Goal: Book appointment/travel/reservation

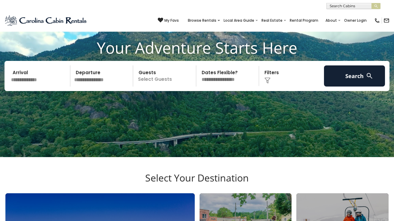
click at [28, 83] on input "text" at bounding box center [39, 75] width 61 height 21
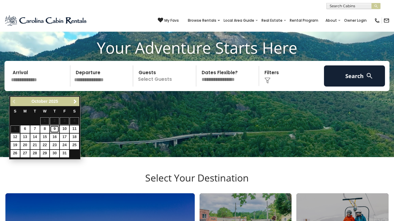
click at [55, 129] on link "9" at bounding box center [54, 129] width 9 height 8
type input "*******"
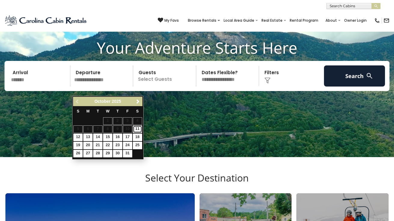
click at [139, 130] on link "11" at bounding box center [137, 129] width 9 height 8
type input "********"
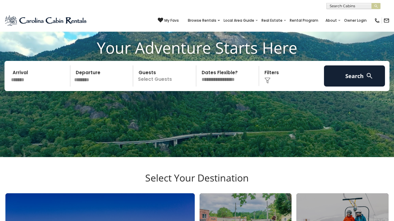
click at [161, 86] on p "Select Guests" at bounding box center [165, 75] width 61 height 21
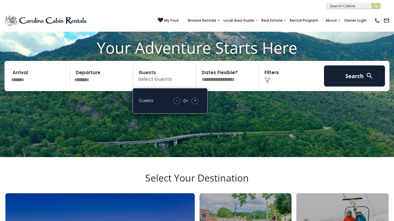
click at [197, 104] on div "+" at bounding box center [195, 100] width 7 height 7
click at [235, 86] on select "**********" at bounding box center [228, 75] width 61 height 21
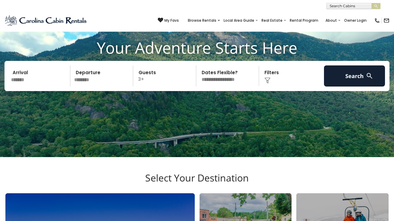
click at [198, 74] on select "**********" at bounding box center [228, 75] width 61 height 21
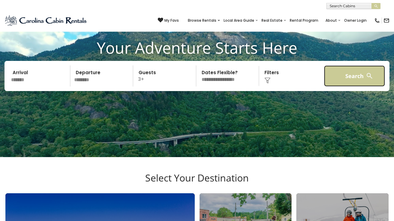
click at [345, 82] on button "Search" at bounding box center [354, 75] width 61 height 21
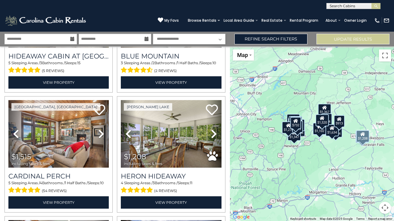
scroll to position [1168, 0]
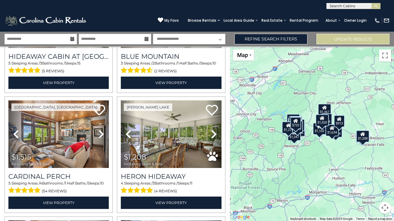
click at [336, 179] on div "$2,254 $1,033 $3,066 $1,347 $1,515 $1,509 $1,367 $519 $1,145 $1,276 $1,270 $944…" at bounding box center [312, 133] width 164 height 174
click at [386, 58] on button "Toggle fullscreen view" at bounding box center [385, 55] width 12 height 12
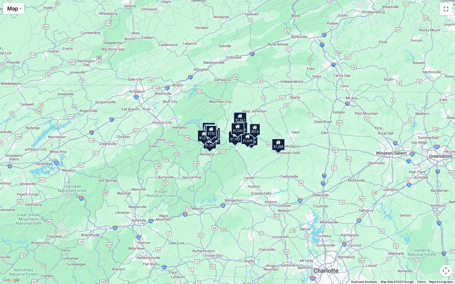
click at [245, 151] on div "$2,254 $1,033 $3,066 $1,347 $1,515 $1,509 $1,367 $519 $1,145 $1,276 $1,270 $944…" at bounding box center [227, 142] width 455 height 284
click at [394, 220] on button "Map camera controls" at bounding box center [446, 271] width 12 height 12
click at [394, 220] on button "Zoom out" at bounding box center [431, 271] width 12 height 12
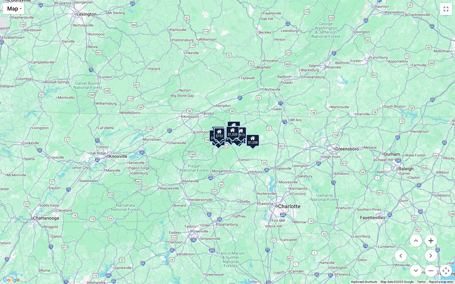
click at [394, 220] on button "Zoom in" at bounding box center [431, 241] width 12 height 12
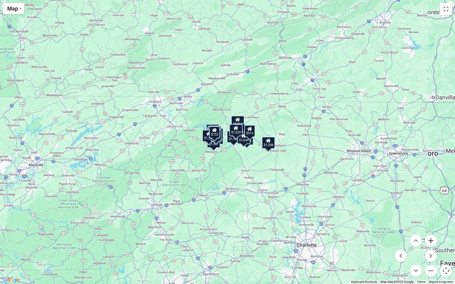
click at [394, 220] on button "Zoom in" at bounding box center [431, 241] width 12 height 12
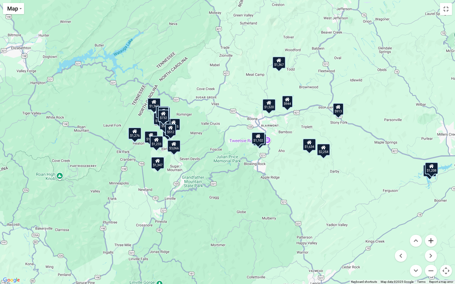
click at [394, 220] on button "Zoom in" at bounding box center [431, 241] width 12 height 12
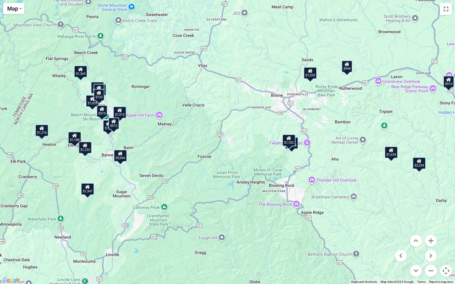
click at [288, 143] on div "$1,102" at bounding box center [288, 140] width 13 height 12
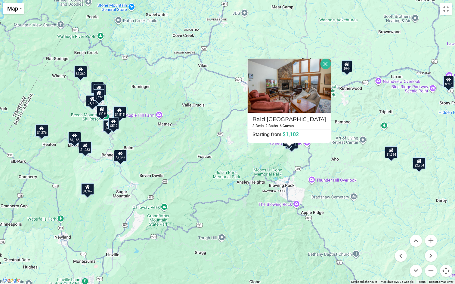
click at [296, 148] on div "$1,515" at bounding box center [291, 143] width 13 height 12
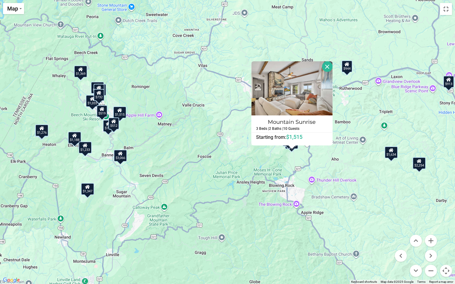
click at [348, 89] on div "$2,254 $1,033 $3,066 $1,347 $1,515 $1,509 $1,367 $519 $1,145 $1,276 $1,270 $944…" at bounding box center [227, 142] width 455 height 284
click at [182, 176] on div "$2,254 $1,033 $3,066 $1,347 $1,515 $1,509 $1,367 $519 $1,145 $1,276 $1,270 $944…" at bounding box center [227, 142] width 455 height 284
click at [348, 70] on div "$944" at bounding box center [347, 66] width 11 height 12
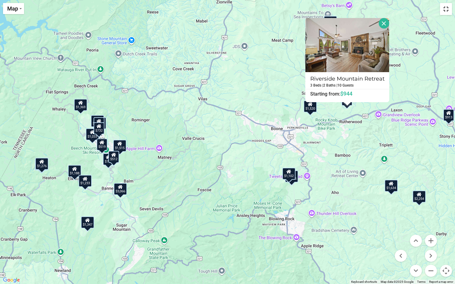
click at [394, 13] on button "Toggle fullscreen view" at bounding box center [446, 9] width 12 height 12
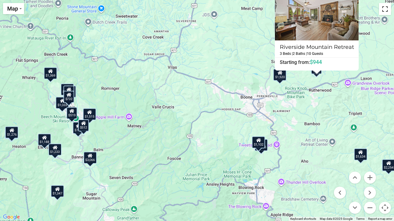
scroll to position [746, 0]
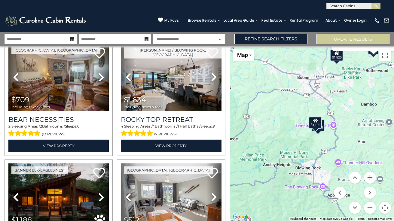
drag, startPoint x: 322, startPoint y: 152, endPoint x: 258, endPoint y: 105, distance: 79.2
click at [258, 105] on div "$2,254 $1,033 $3,066 $1,347 $1,515 $1,509 $1,367 $519 $1,145 $1,276 $1,270 $944…" at bounding box center [312, 133] width 164 height 174
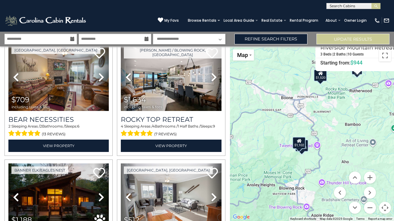
drag, startPoint x: 346, startPoint y: 114, endPoint x: 339, endPoint y: 142, distance: 28.7
click at [339, 142] on div "$2,254 $1,033 $3,066 $1,347 $1,515 $1,509 $1,367 $519 $1,145 $1,276 $1,270 $944…" at bounding box center [312, 133] width 164 height 174
click at [315, 134] on div "$2,254 $1,033 $3,066 $1,347 $1,515 $1,509 $1,367 $519 $1,145 $1,276 $1,270 $944…" at bounding box center [312, 133] width 164 height 174
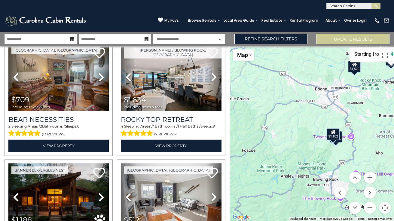
drag, startPoint x: 284, startPoint y: 124, endPoint x: 319, endPoint y: 115, distance: 36.0
click at [319, 115] on div "$2,254 $1,033 $3,066 $1,347 $1,515 $1,509 $1,367 $519 $1,145 $1,276 $1,270 $944…" at bounding box center [312, 133] width 164 height 174
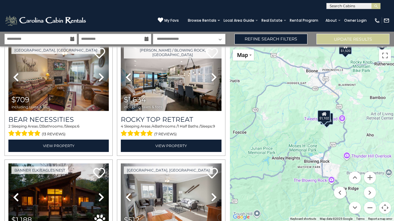
drag, startPoint x: 319, startPoint y: 115, endPoint x: 311, endPoint y: 97, distance: 20.1
click at [311, 97] on div "$2,254 $1,033 $3,066 $1,347 $1,515 $1,509 $1,367 $519 $1,145 $1,276 $1,270 $944…" at bounding box center [312, 133] width 164 height 174
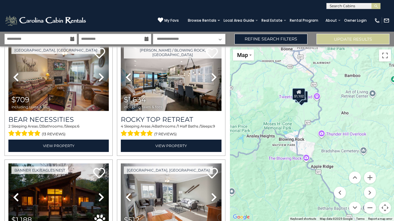
drag, startPoint x: 353, startPoint y: 136, endPoint x: 327, endPoint y: 113, distance: 35.0
click at [327, 113] on div "$2,254 $1,033 $3,066 $1,347 $1,515 $1,509 $1,367 $519 $1,145 $1,276 $1,270 $944…" at bounding box center [312, 133] width 164 height 174
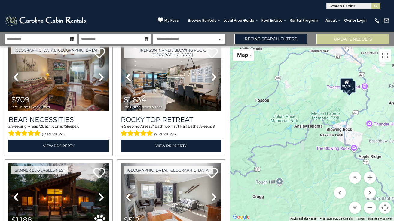
drag, startPoint x: 267, startPoint y: 129, endPoint x: 315, endPoint y: 119, distance: 49.5
click at [315, 119] on div "$2,254 $1,033 $3,066 $1,347 $1,515 $1,509 $1,367 $519 $1,145 $1,276 $1,270 $944…" at bounding box center [312, 133] width 164 height 174
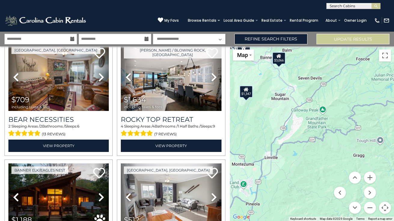
drag, startPoint x: 289, startPoint y: 159, endPoint x: 392, endPoint y: 118, distance: 110.5
click at [392, 118] on div "$2,254 $1,033 $3,066 $1,347 $1,515 $1,509 $1,367 $519 $1,145 $1,276 $1,270 $944…" at bounding box center [312, 133] width 164 height 174
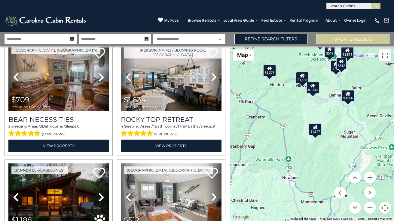
drag, startPoint x: 313, startPoint y: 146, endPoint x: 384, endPoint y: 183, distance: 79.9
click at [384, 183] on div "$2,254 $1,033 $3,066 $1,347 $1,515 $1,509 $1,367 $519 $1,145 $1,276 $1,270 $944…" at bounding box center [312, 133] width 164 height 174
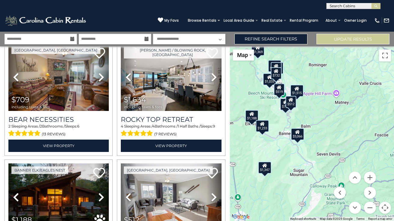
drag, startPoint x: 368, startPoint y: 120, endPoint x: 317, endPoint y: 158, distance: 64.1
click at [317, 158] on div "$2,254 $1,033 $3,066 $1,347 $1,515 $1,509 $1,367 $519 $1,145 $1,276 $1,270 $944…" at bounding box center [312, 133] width 164 height 174
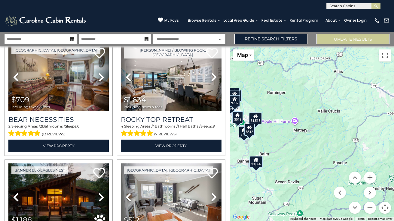
drag, startPoint x: 360, startPoint y: 133, endPoint x: 317, endPoint y: 160, distance: 50.7
click at [317, 160] on div "$2,254 $1,033 $3,066 $1,347 $1,515 $1,509 $1,367 $519 $1,145 $1,276 $1,270 $944…" at bounding box center [312, 133] width 164 height 174
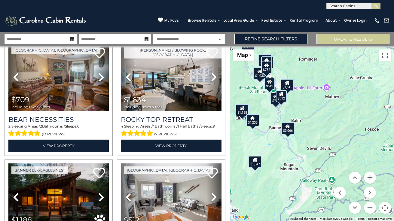
drag, startPoint x: 318, startPoint y: 157, endPoint x: 350, endPoint y: 123, distance: 47.3
click at [350, 123] on div "$2,254 $1,033 $3,066 $1,347 $1,515 $1,509 $1,367 $519 $1,145 $1,276 $1,270 $944…" at bounding box center [312, 133] width 164 height 174
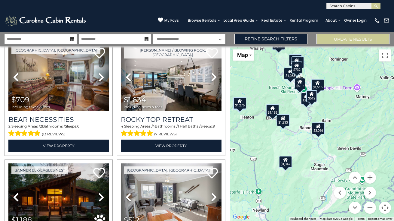
drag, startPoint x: 303, startPoint y: 119, endPoint x: 324, endPoint y: 119, distance: 21.1
click at [324, 119] on div "$2,254 $1,033 $3,066 $1,347 $1,515 $1,509 $1,367 $519 $1,145 $1,276 $1,270 $944…" at bounding box center [312, 133] width 164 height 174
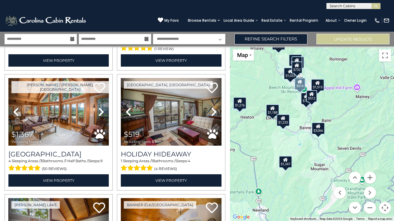
scroll to position [351, 0]
